Goal: Transaction & Acquisition: Subscribe to service/newsletter

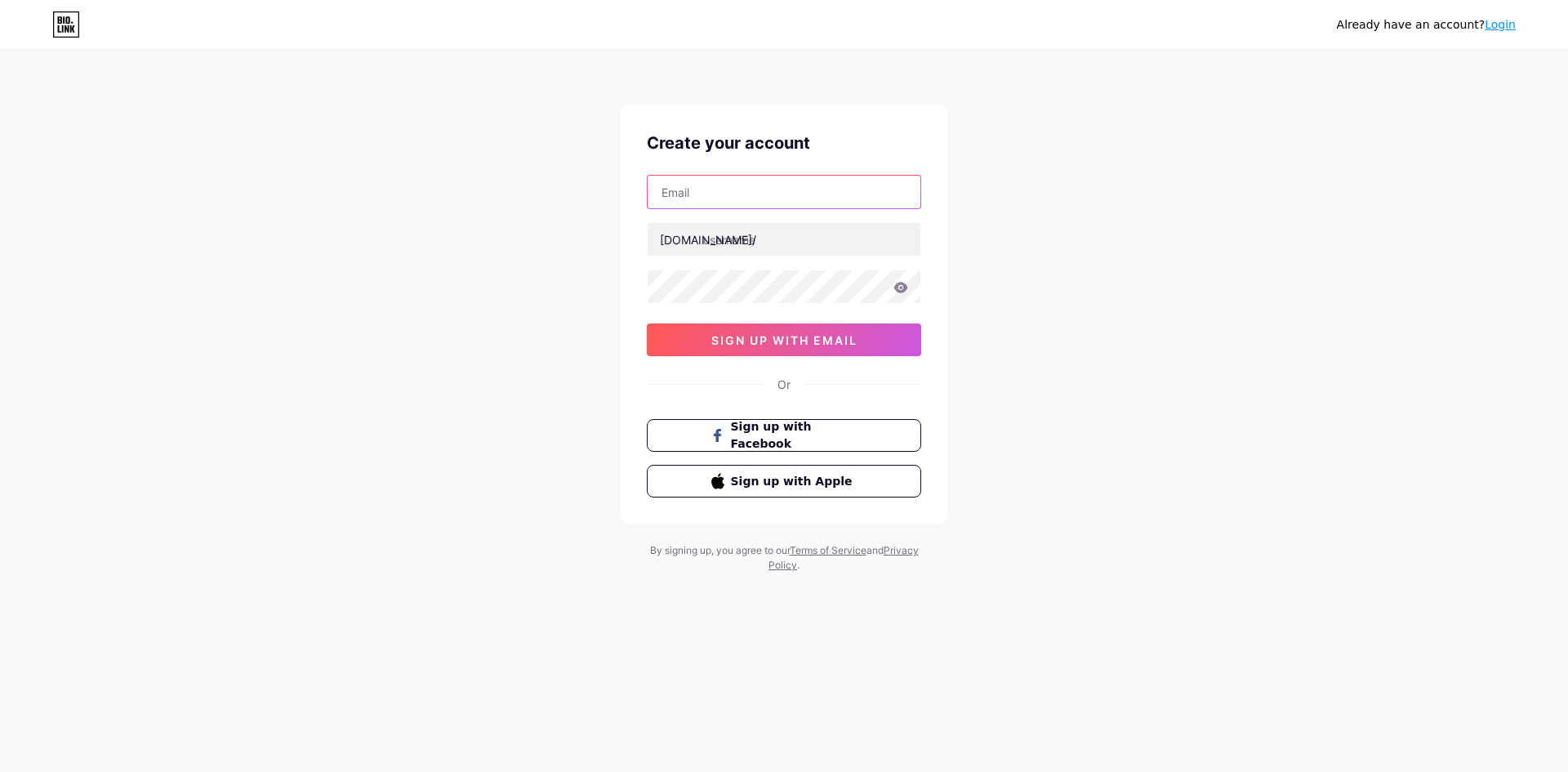
click at [769, 204] on input "text" at bounding box center [784, 192] width 273 height 33
paste input "[URL][DOMAIN_NAME]"
type input "[URL][DOMAIN_NAME]"
paste input "prenatawarda@gmail.com"
type input "prenatawarda@gmail.com"
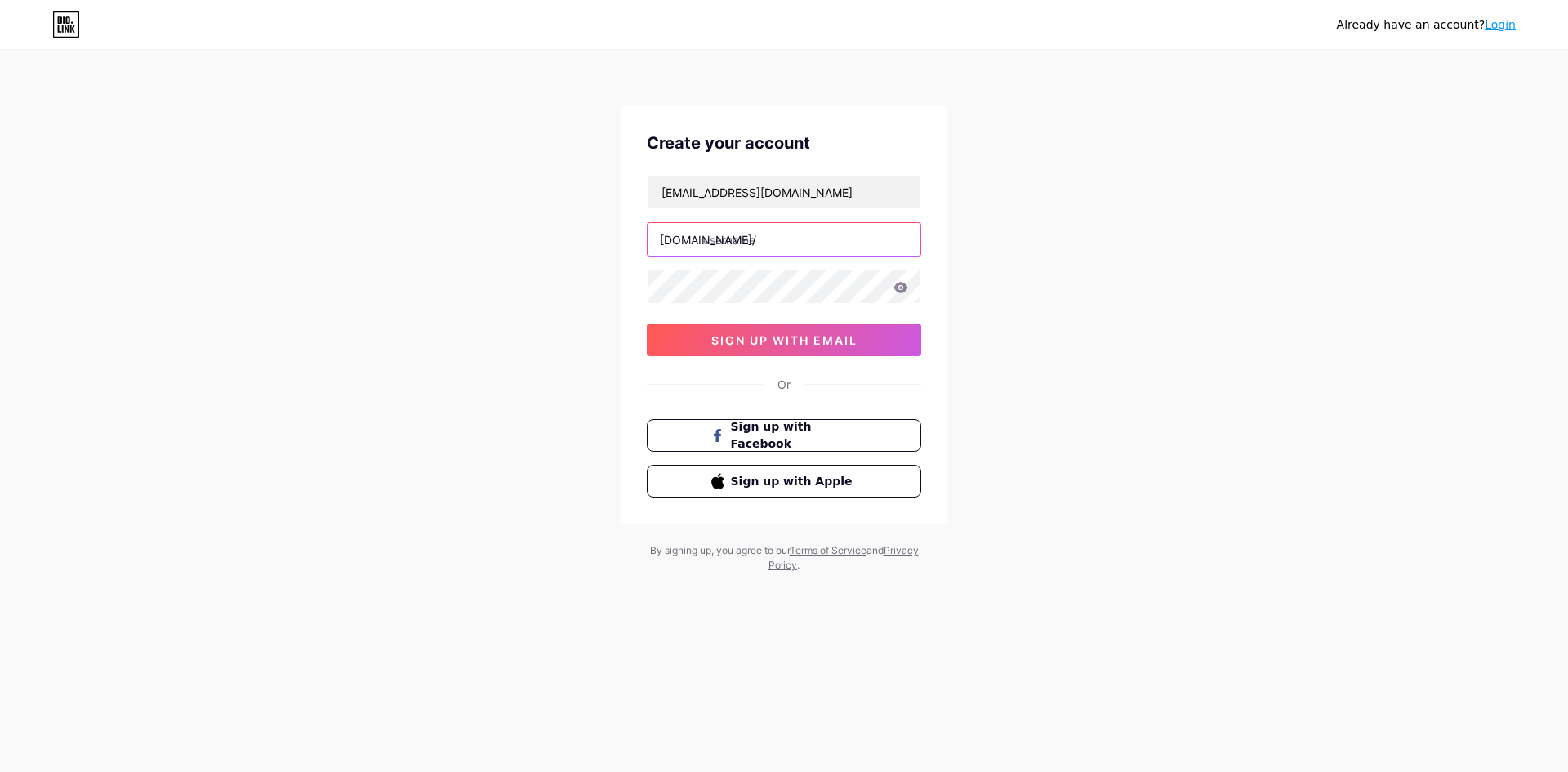
click at [814, 244] on input "text" at bounding box center [784, 240] width 273 height 33
type input "bbq4d"
click at [792, 327] on button "sign up with email" at bounding box center [784, 340] width 275 height 33
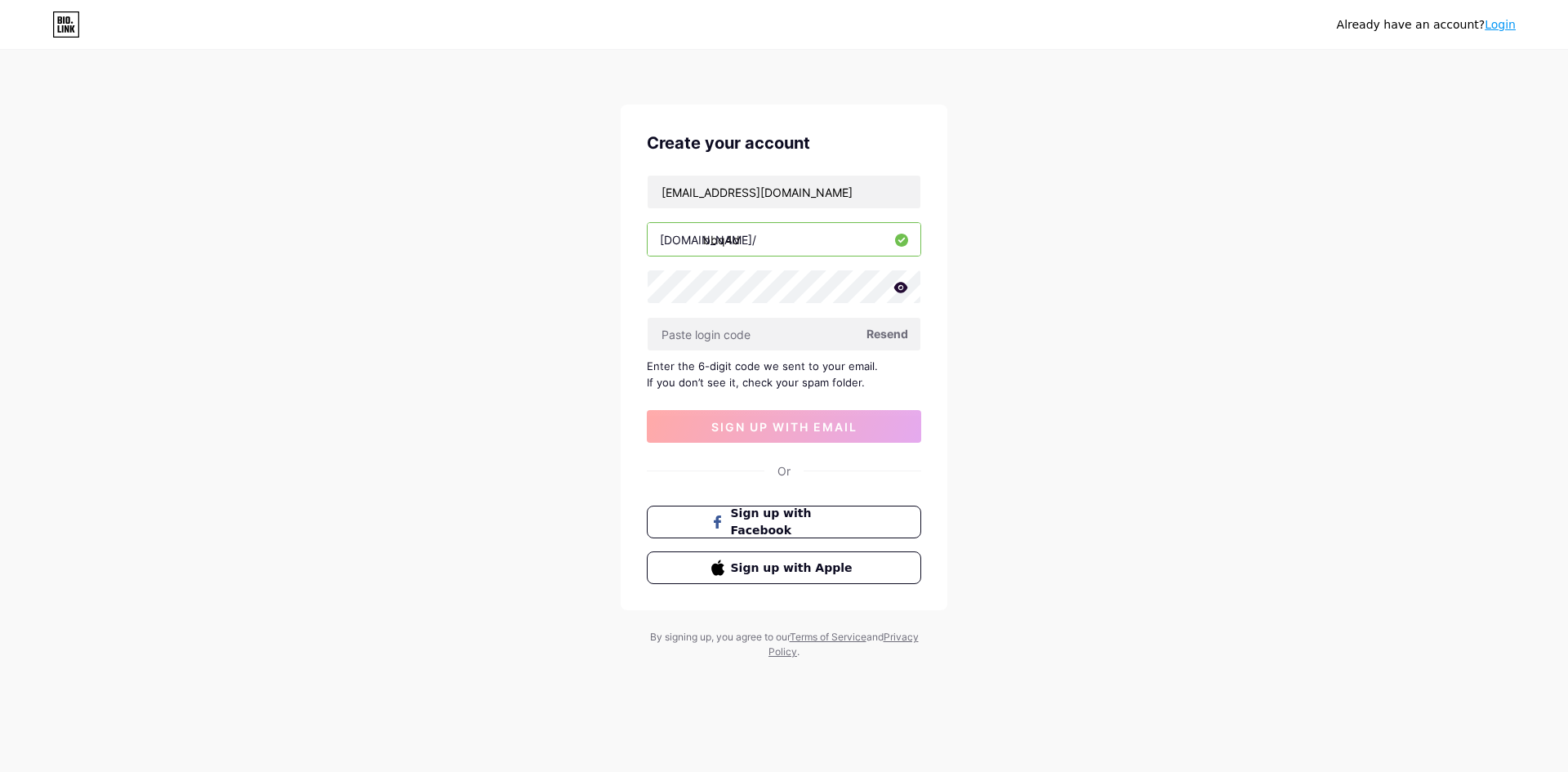
click at [891, 332] on span "Resend" at bounding box center [886, 334] width 42 height 17
